Goal: Navigation & Orientation: Find specific page/section

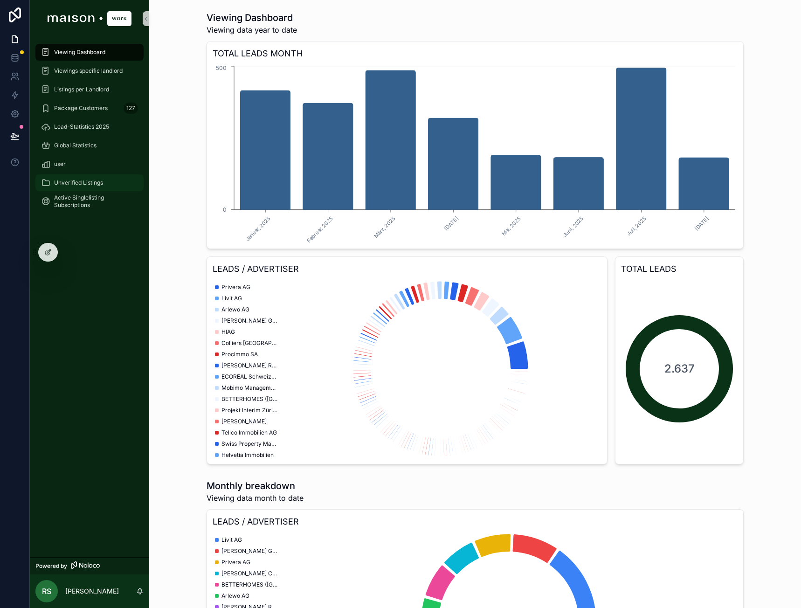
click at [84, 181] on span "Unverified Listings" at bounding box center [78, 182] width 49 height 7
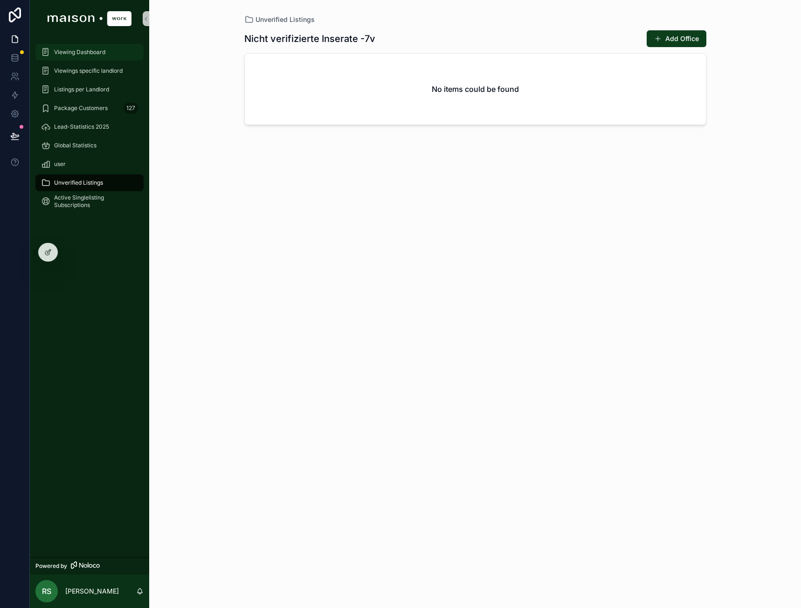
click at [90, 57] on div "Viewing Dashboard" at bounding box center [89, 52] width 97 height 15
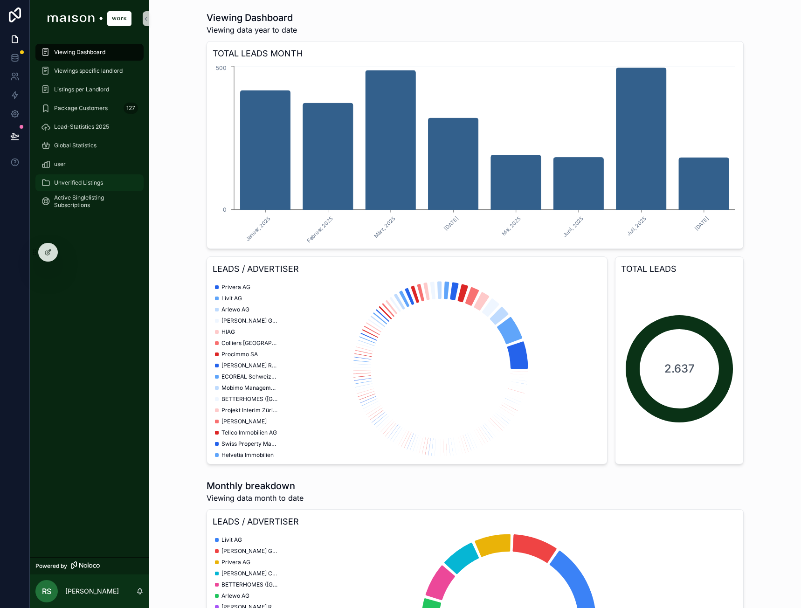
click at [103, 184] on span "Unverified Listings" at bounding box center [78, 182] width 49 height 7
